Goal: Find specific page/section: Find specific page/section

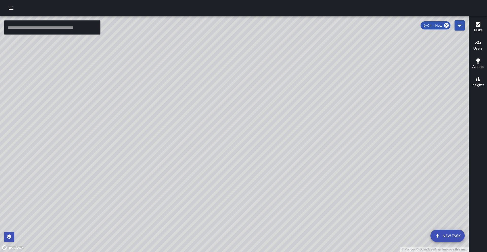
drag, startPoint x: 204, startPoint y: 186, endPoint x: 202, endPoint y: 176, distance: 10.3
click at [202, 176] on div "© Mapbox © OpenStreetMap Improve this map" at bounding box center [234, 133] width 469 height 235
drag, startPoint x: 238, startPoint y: 102, endPoint x: 238, endPoint y: 110, distance: 8.2
click at [238, 110] on div "© Mapbox © OpenStreetMap Improve this map" at bounding box center [234, 133] width 469 height 235
drag, startPoint x: 238, startPoint y: 110, endPoint x: 233, endPoint y: 101, distance: 9.7
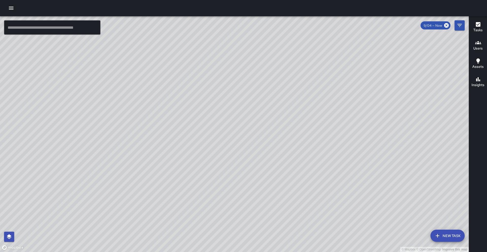
click at [233, 101] on div "© Mapbox © OpenStreetMap Improve this map" at bounding box center [234, 133] width 469 height 235
drag, startPoint x: 152, startPoint y: 149, endPoint x: 230, endPoint y: 130, distance: 80.0
click at [230, 130] on div "© Mapbox © OpenStreetMap Improve this map" at bounding box center [234, 133] width 469 height 235
drag, startPoint x: 256, startPoint y: 143, endPoint x: 230, endPoint y: 155, distance: 28.4
click at [230, 155] on div "© Mapbox © OpenStreetMap Improve this map" at bounding box center [234, 133] width 469 height 235
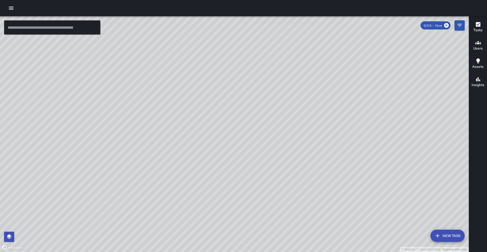
drag, startPoint x: 383, startPoint y: 89, endPoint x: 350, endPoint y: 140, distance: 60.6
click at [350, 140] on div "© Mapbox © OpenStreetMap Improve this map" at bounding box center [234, 133] width 469 height 235
click at [480, 41] on icon "button" at bounding box center [478, 43] width 6 height 6
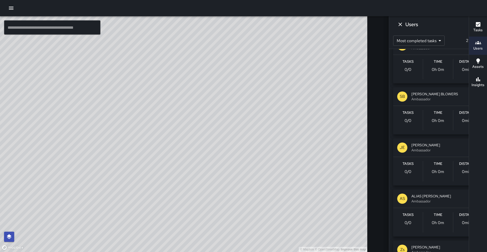
scroll to position [221, 0]
click at [411, 200] on span "Ambassador" at bounding box center [444, 200] width 67 height 5
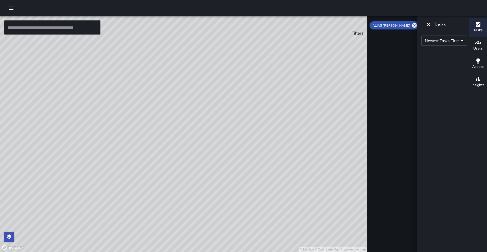
click at [456, 26] on icon "Filters" at bounding box center [459, 25] width 6 height 6
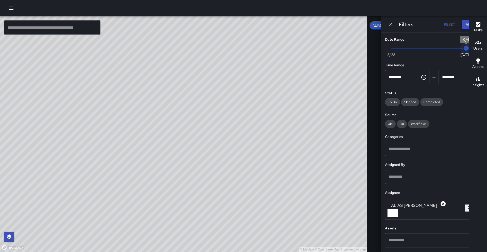
type input "*"
drag, startPoint x: 448, startPoint y: 51, endPoint x: 442, endPoint y: 51, distance: 5.3
click at [453, 51] on span "9/3" at bounding box center [455, 48] width 5 height 5
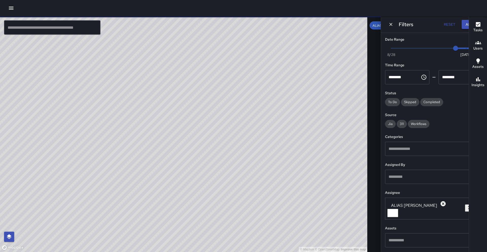
click at [462, 26] on button "Apply" at bounding box center [471, 24] width 19 height 9
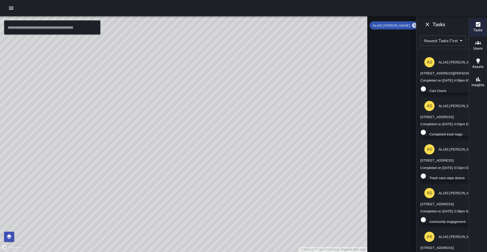
drag, startPoint x: 253, startPoint y: 113, endPoint x: 235, endPoint y: 25, distance: 89.5
click at [235, 25] on div "© Mapbox © OpenStreetMap Improve this map" at bounding box center [183, 133] width 367 height 235
drag, startPoint x: 199, startPoint y: 196, endPoint x: 202, endPoint y: 75, distance: 121.0
click at [202, 75] on div "© Mapbox © OpenStreetMap Improve this map" at bounding box center [183, 133] width 367 height 235
drag, startPoint x: 271, startPoint y: 89, endPoint x: 199, endPoint y: 251, distance: 177.1
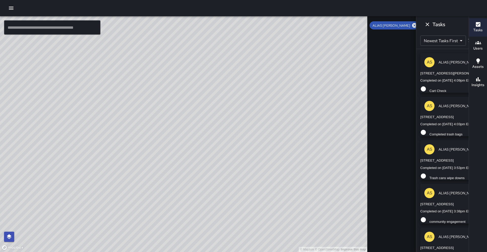
click at [199, 251] on div "© Mapbox © OpenStreetMap Improve this map" at bounding box center [183, 133] width 367 height 235
